Goal: Check status

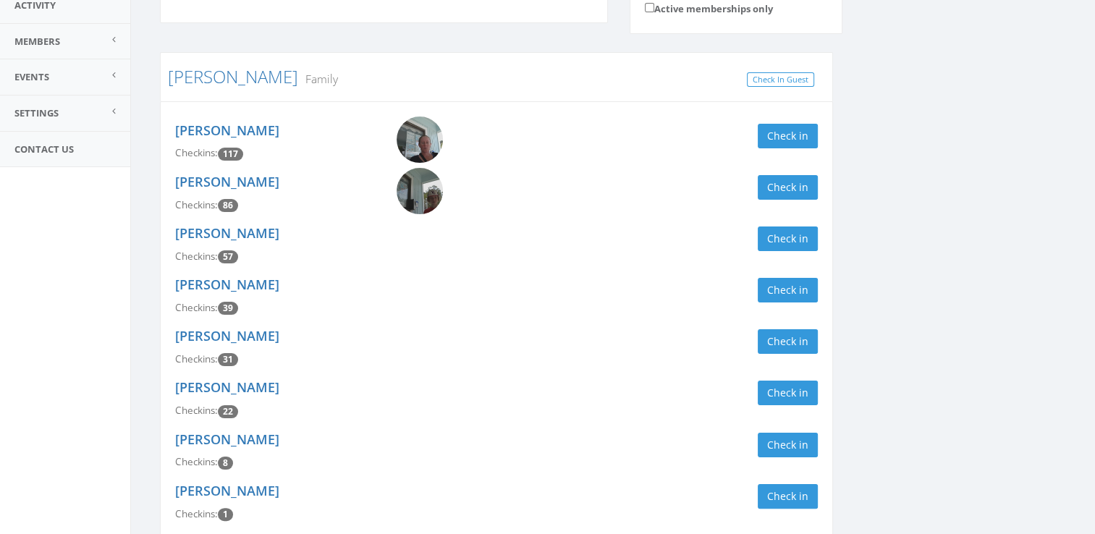
scroll to position [187, 0]
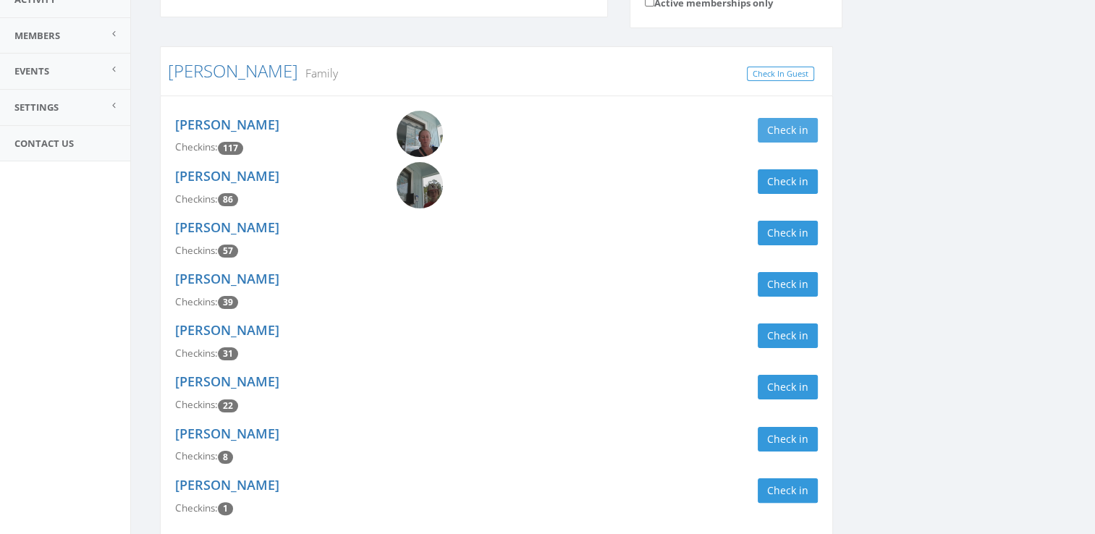
type input "[PERSON_NAME]"
click at [769, 130] on button "Check in" at bounding box center [788, 130] width 60 height 25
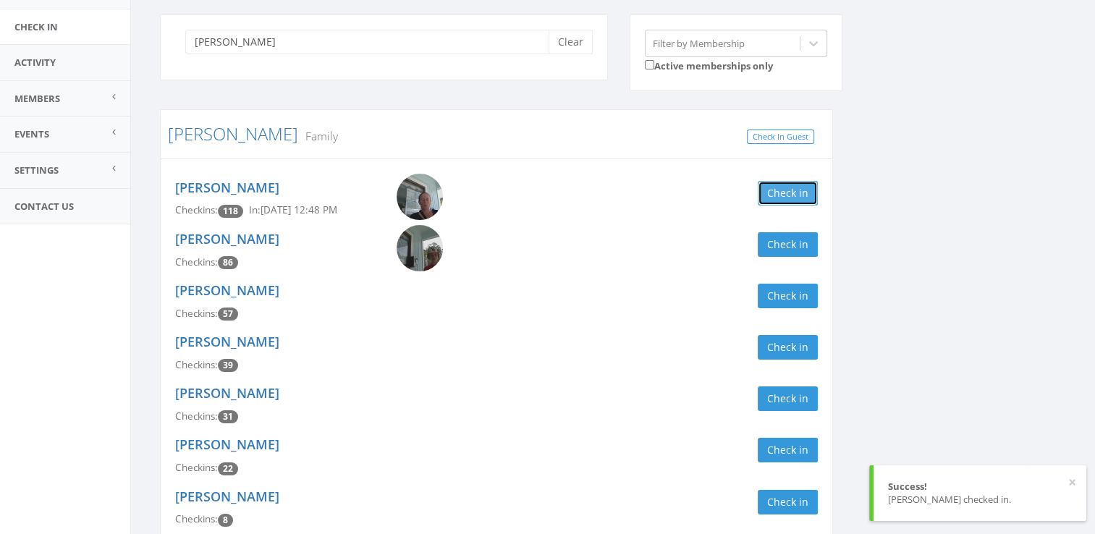
scroll to position [119, 0]
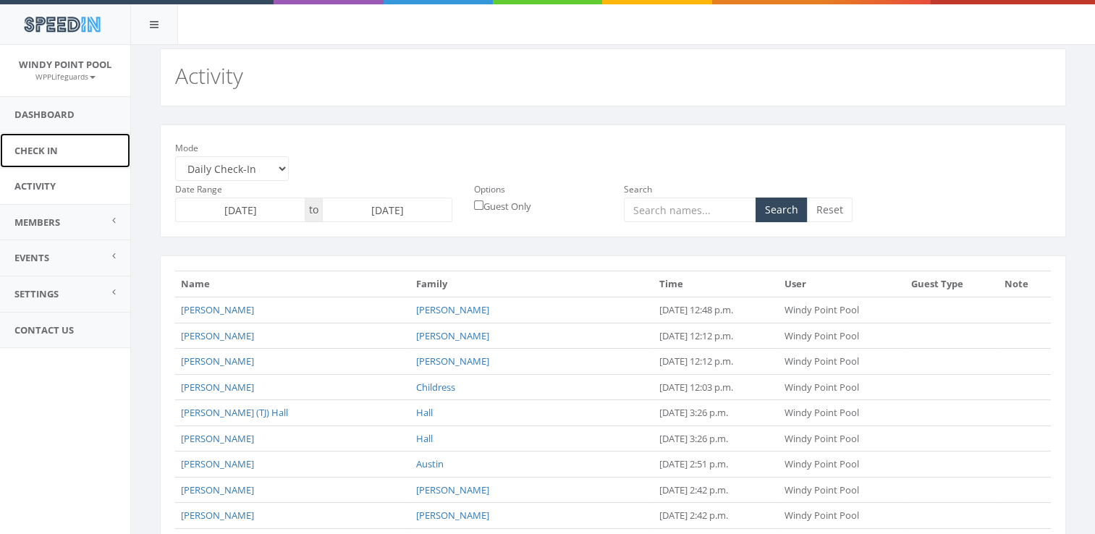
click at [43, 155] on link "Check In" at bounding box center [65, 150] width 130 height 35
